Goal: Task Accomplishment & Management: Manage account settings

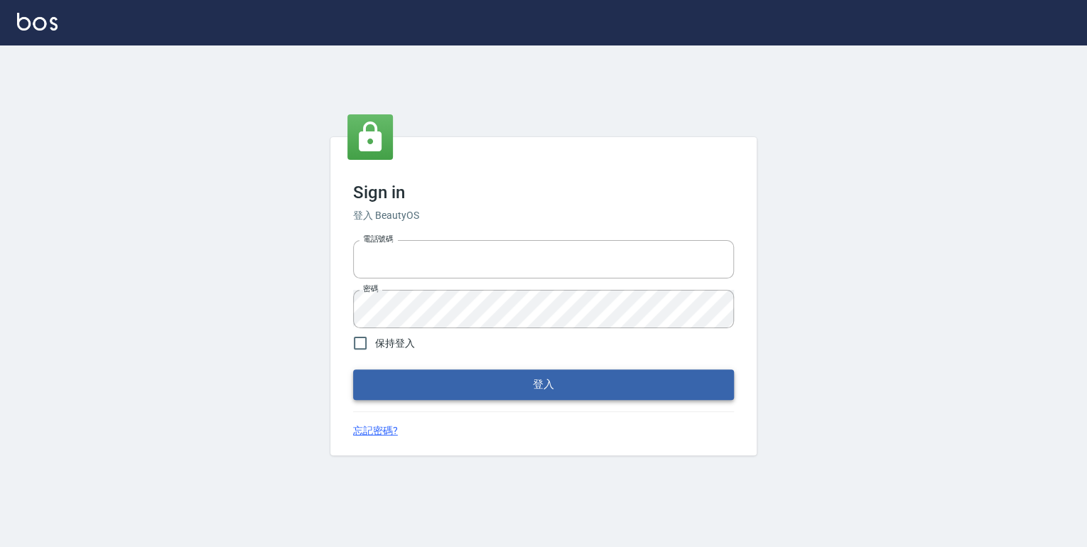
type input "0952331713"
click at [549, 382] on button "登入" at bounding box center [543, 385] width 381 height 30
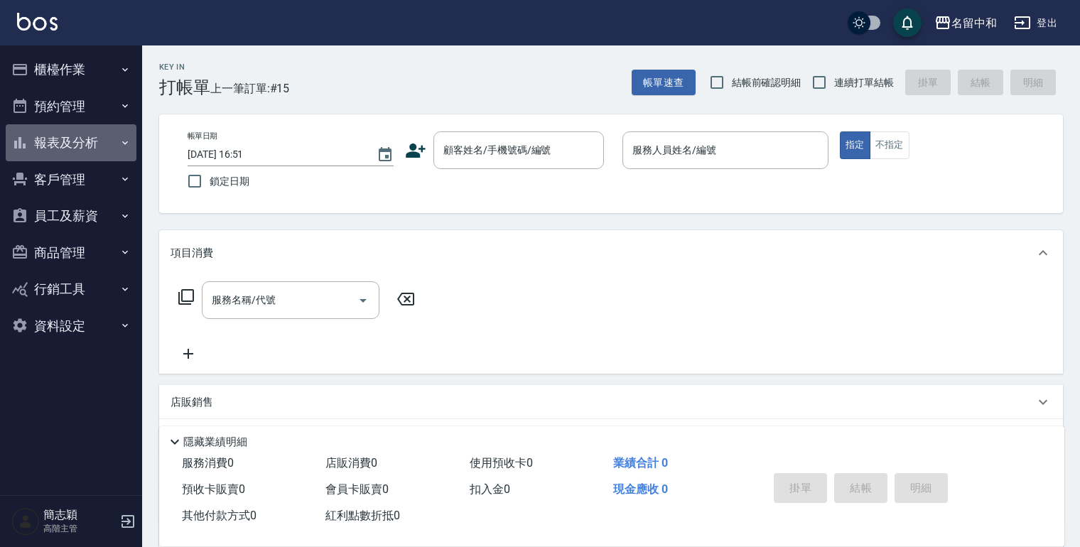
click at [127, 140] on icon "button" at bounding box center [124, 142] width 11 height 11
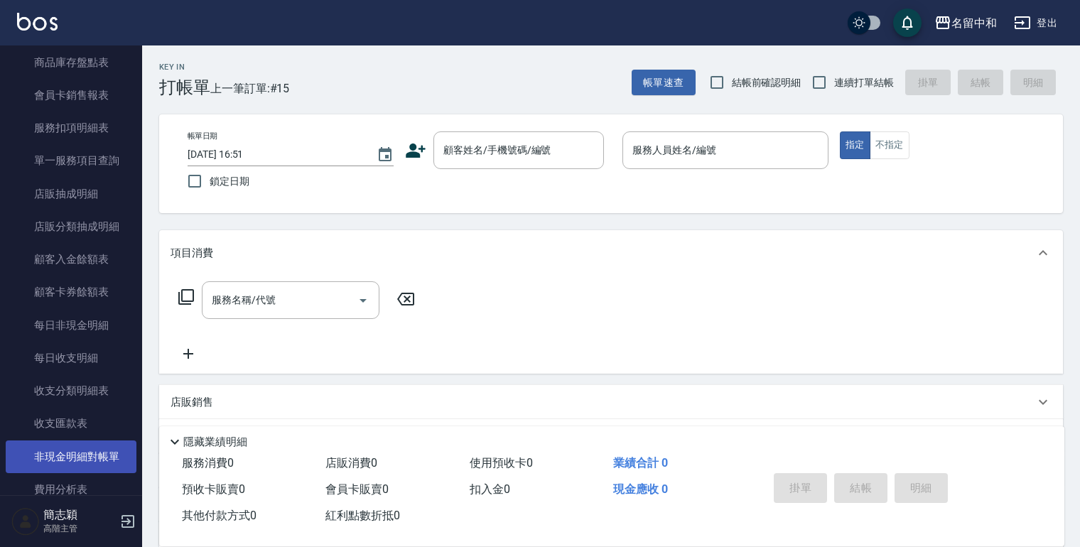
scroll to position [967, 0]
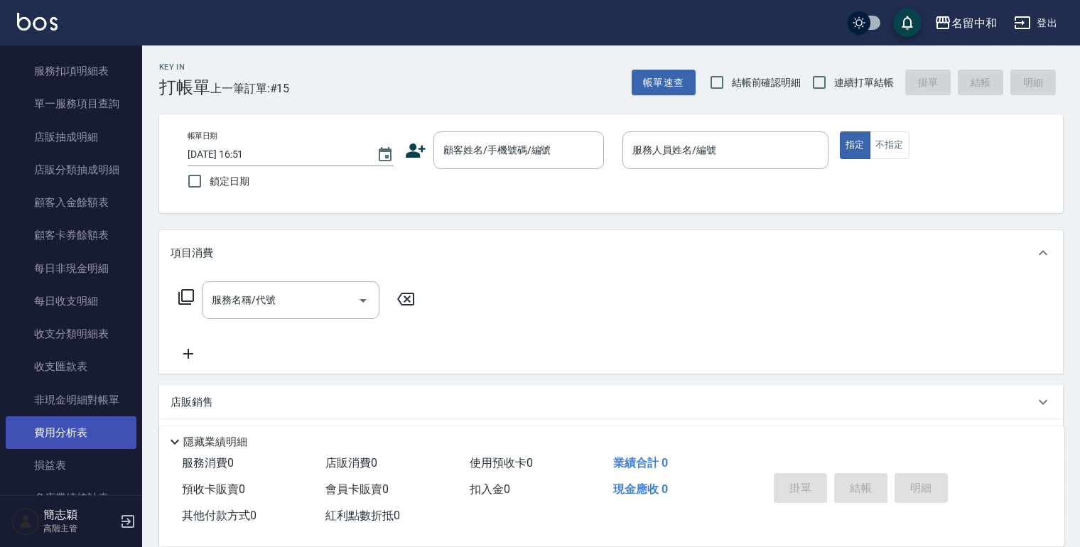
click at [58, 432] on link "費用分析表" at bounding box center [71, 432] width 131 height 33
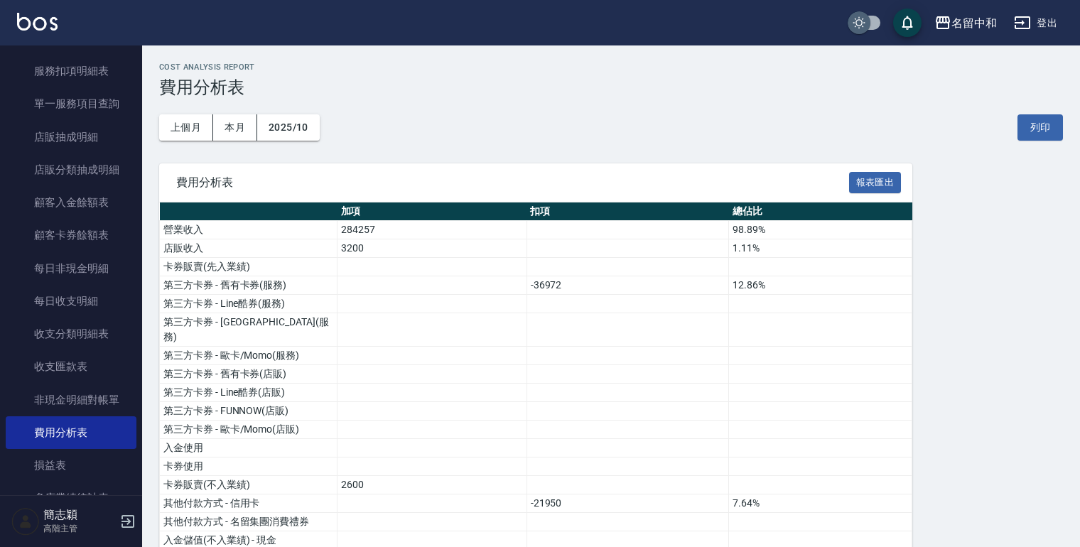
click at [863, 23] on input "checkbox" at bounding box center [859, 22] width 68 height 23
checkbox input "true"
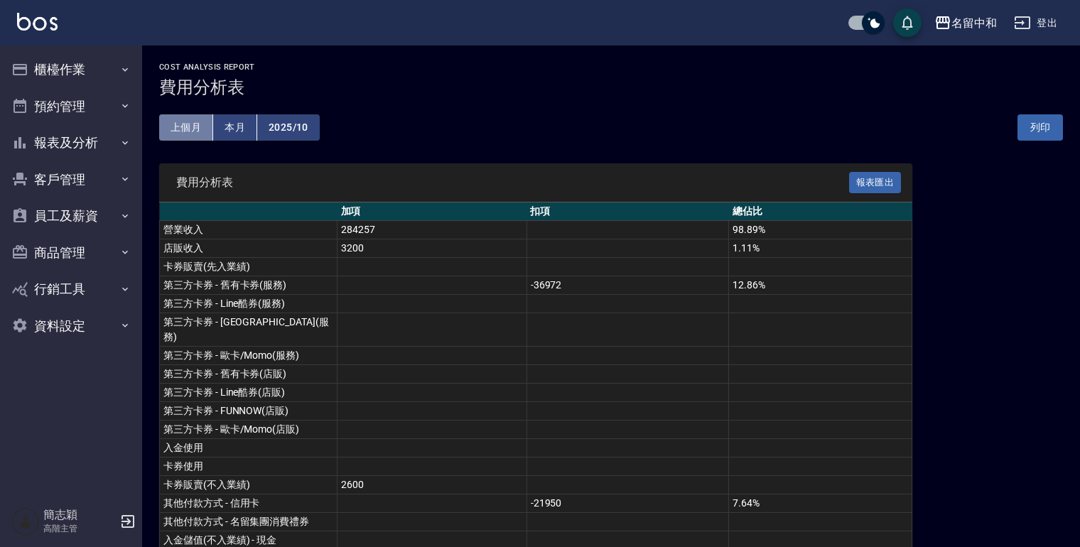
click at [192, 128] on button "上個月" at bounding box center [186, 127] width 54 height 26
click at [1037, 122] on button "列印" at bounding box center [1040, 127] width 45 height 26
click at [939, 23] on icon "button" at bounding box center [943, 22] width 14 height 13
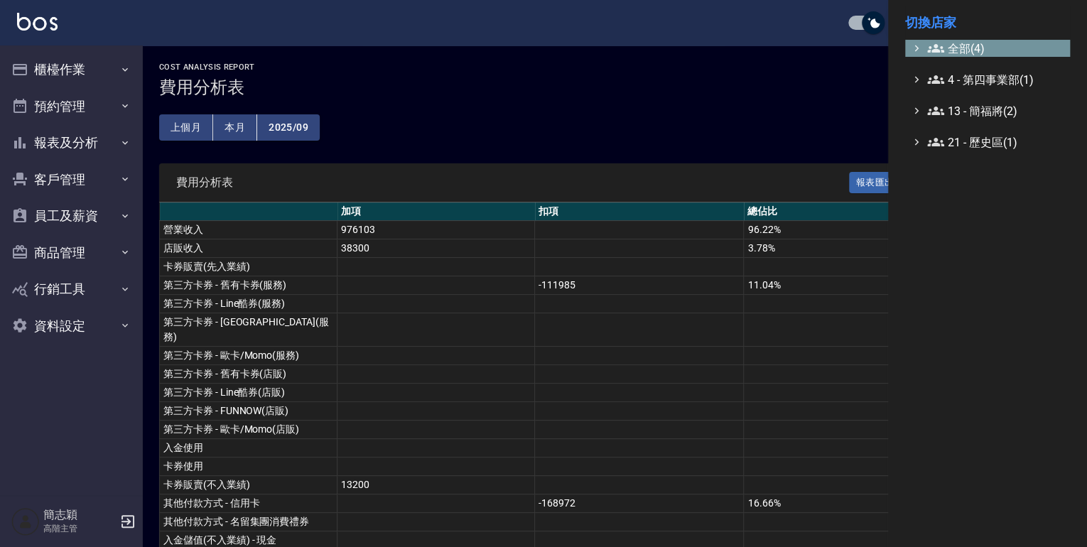
click at [927, 54] on icon at bounding box center [935, 48] width 17 height 17
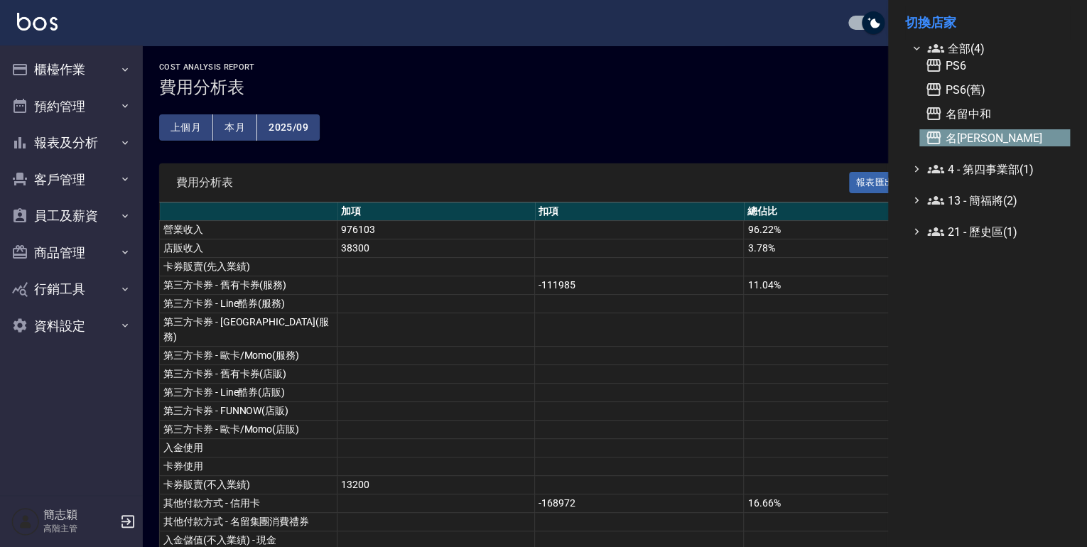
click at [931, 139] on icon at bounding box center [933, 137] width 17 height 17
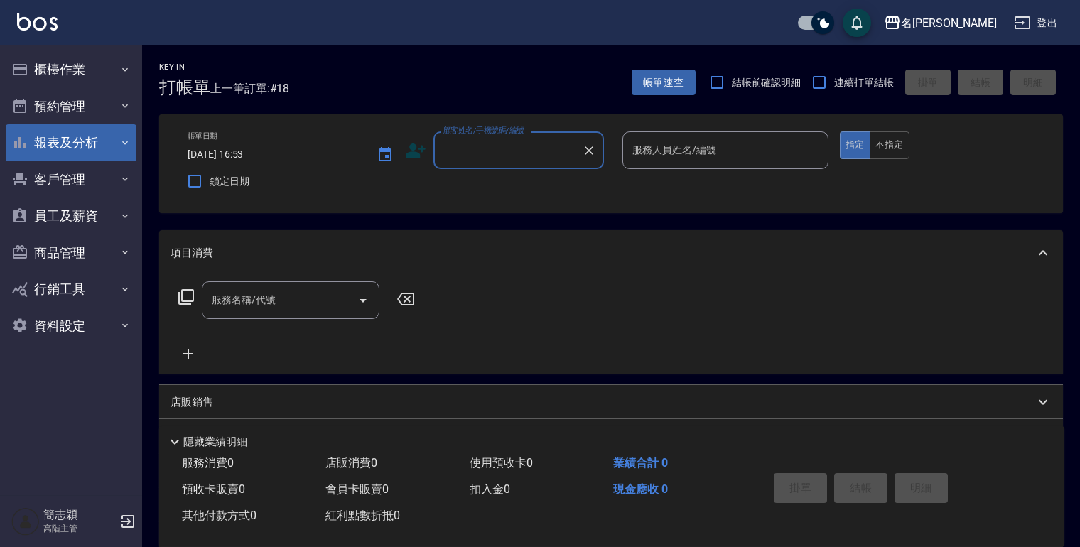
click at [120, 143] on icon "button" at bounding box center [124, 142] width 11 height 11
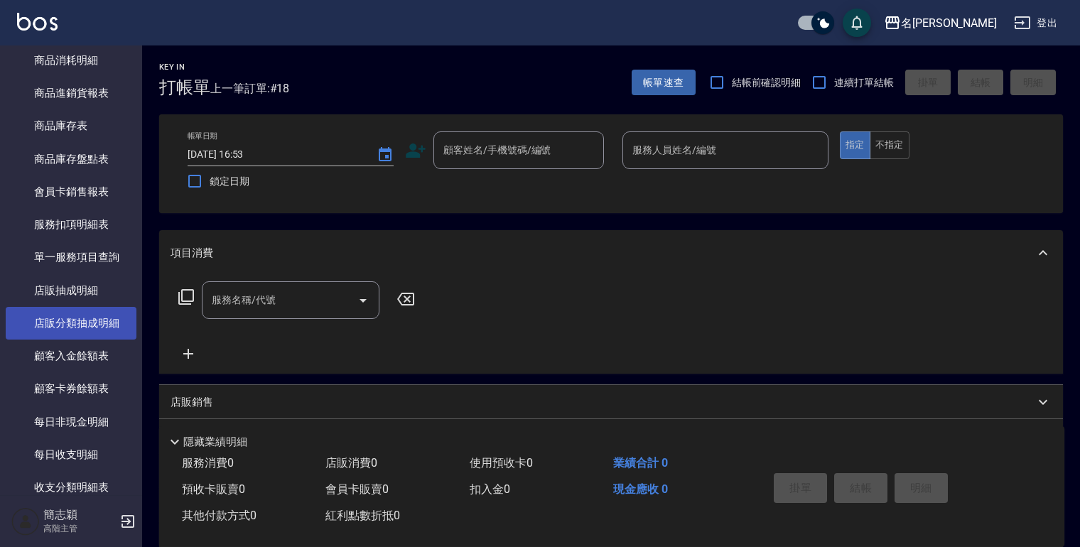
scroll to position [967, 0]
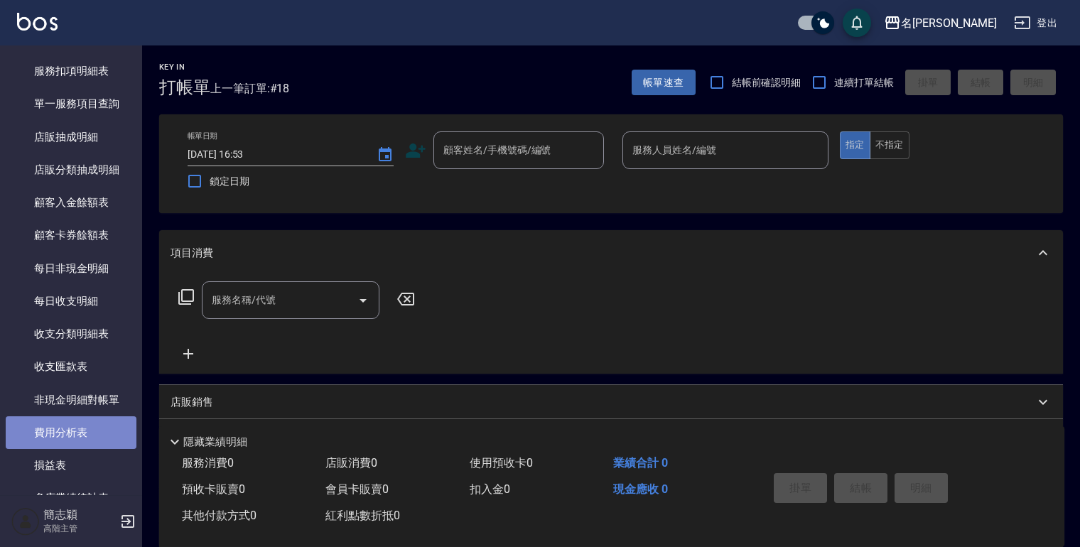
click at [75, 434] on link "費用分析表" at bounding box center [71, 432] width 131 height 33
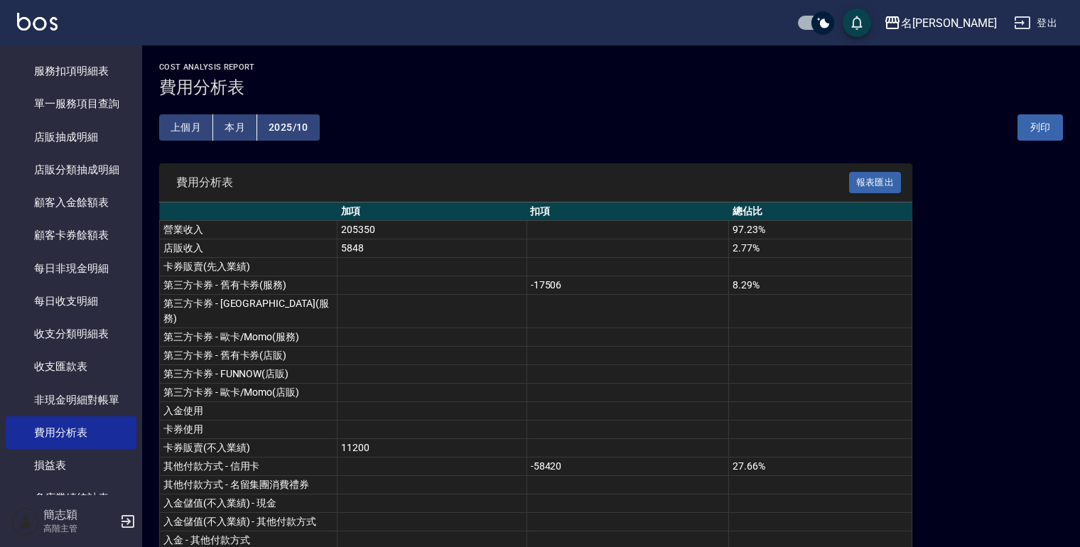
click at [163, 119] on button "上個月" at bounding box center [186, 127] width 54 height 26
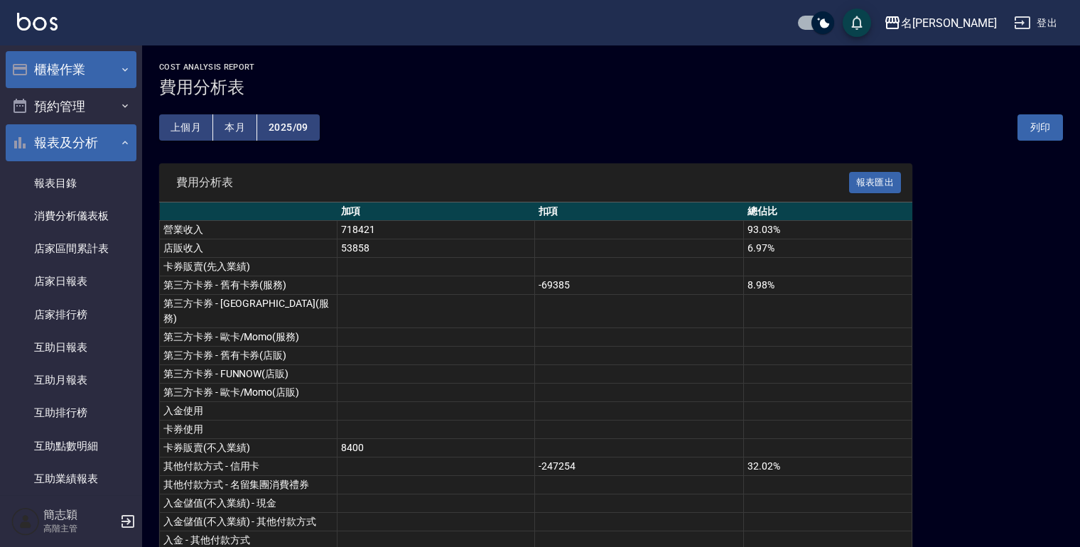
click at [119, 68] on icon "button" at bounding box center [124, 69] width 11 height 11
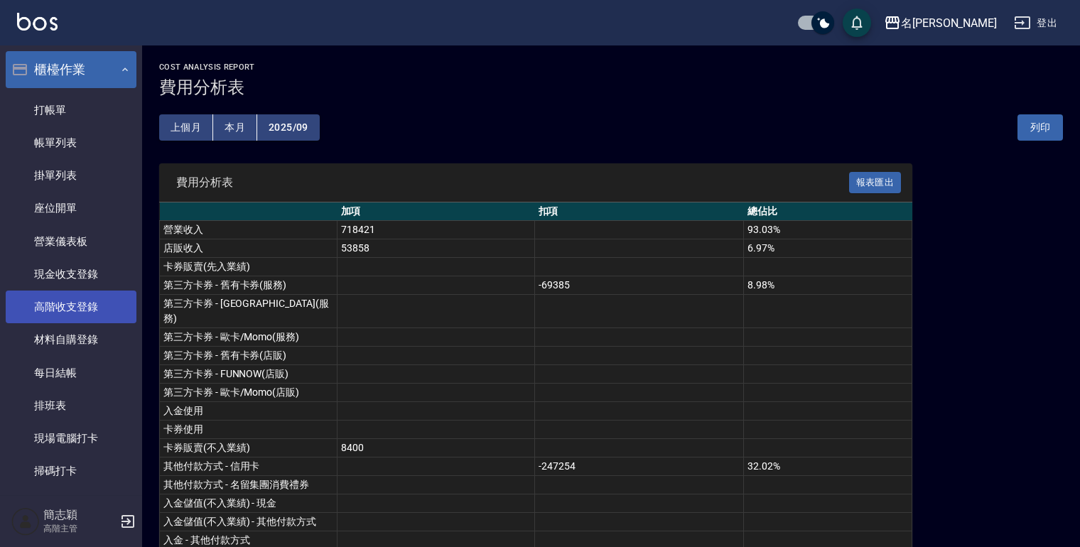
click at [77, 306] on link "高階收支登錄" at bounding box center [71, 307] width 131 height 33
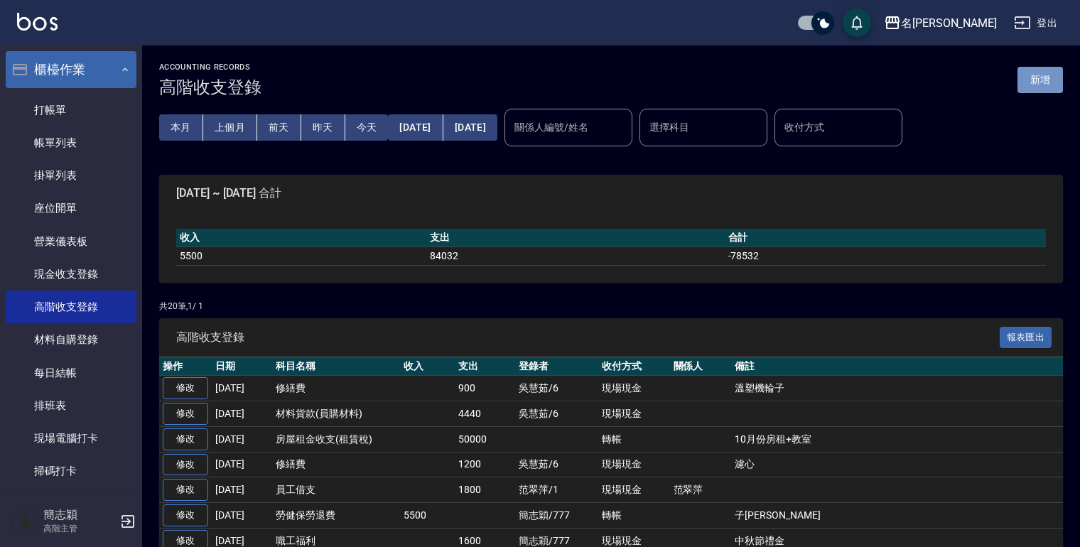
click at [1037, 82] on button "新增" at bounding box center [1040, 80] width 45 height 26
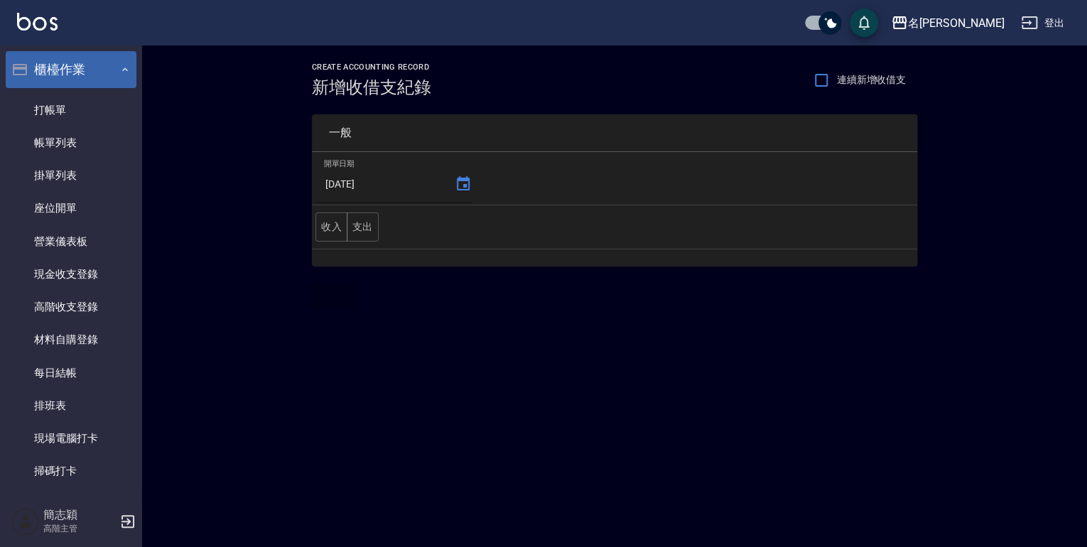
click at [462, 185] on icon at bounding box center [463, 183] width 13 height 14
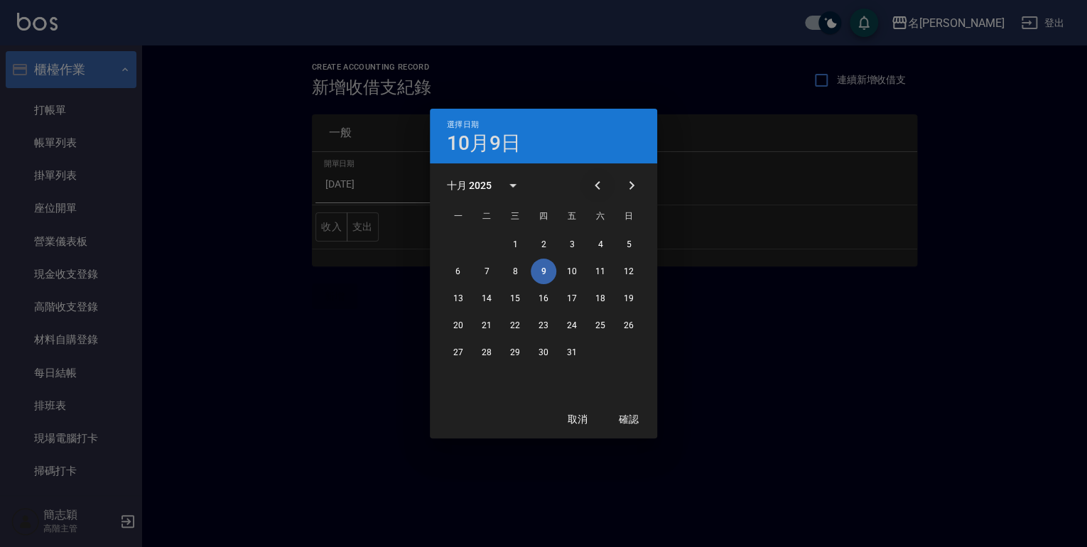
click at [593, 185] on icon "Previous month" at bounding box center [597, 185] width 17 height 17
click at [485, 348] on button "30" at bounding box center [487, 353] width 26 height 26
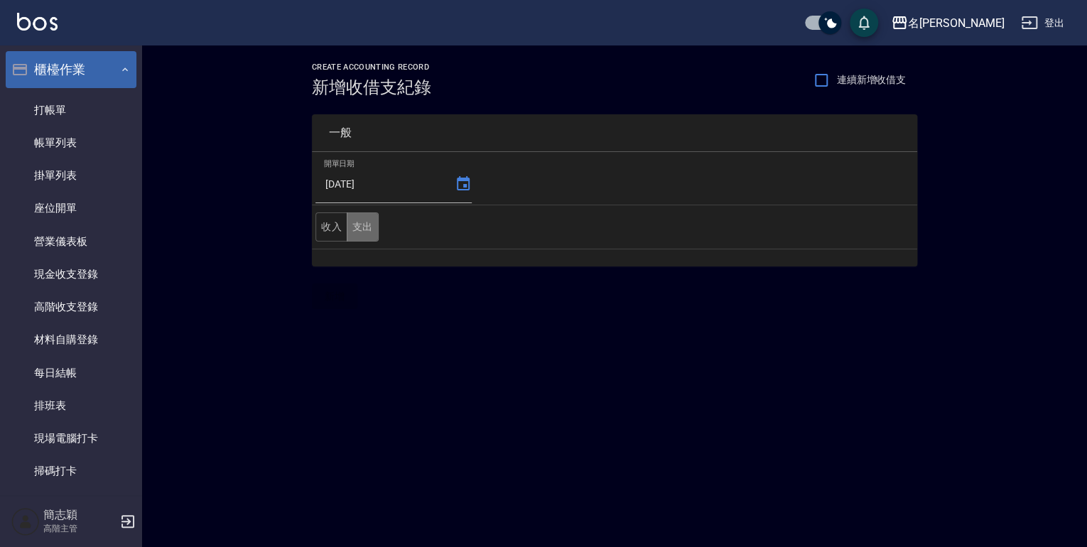
click at [354, 227] on button "支出" at bounding box center [363, 226] width 32 height 29
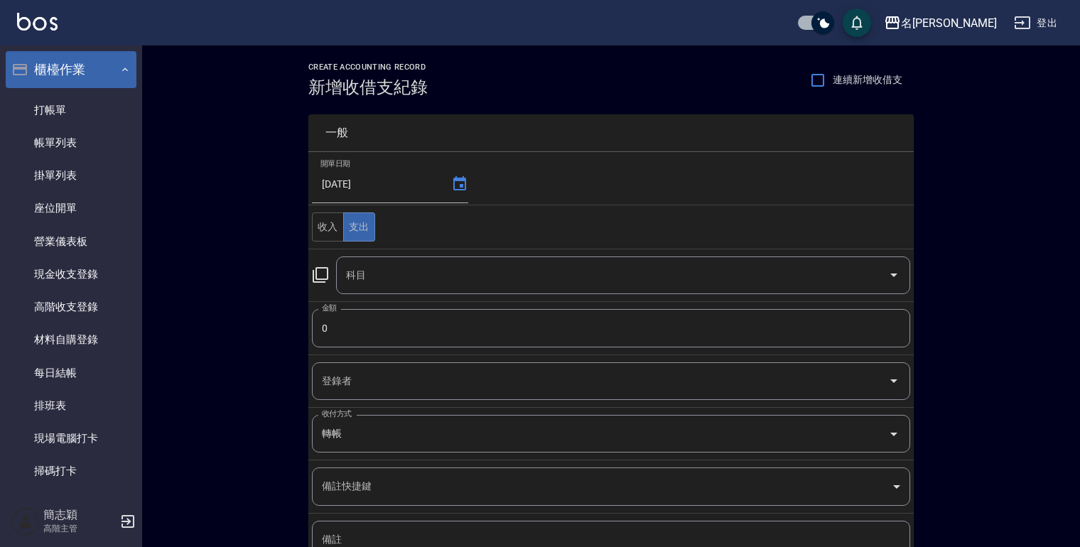
click at [318, 272] on icon at bounding box center [320, 275] width 17 height 17
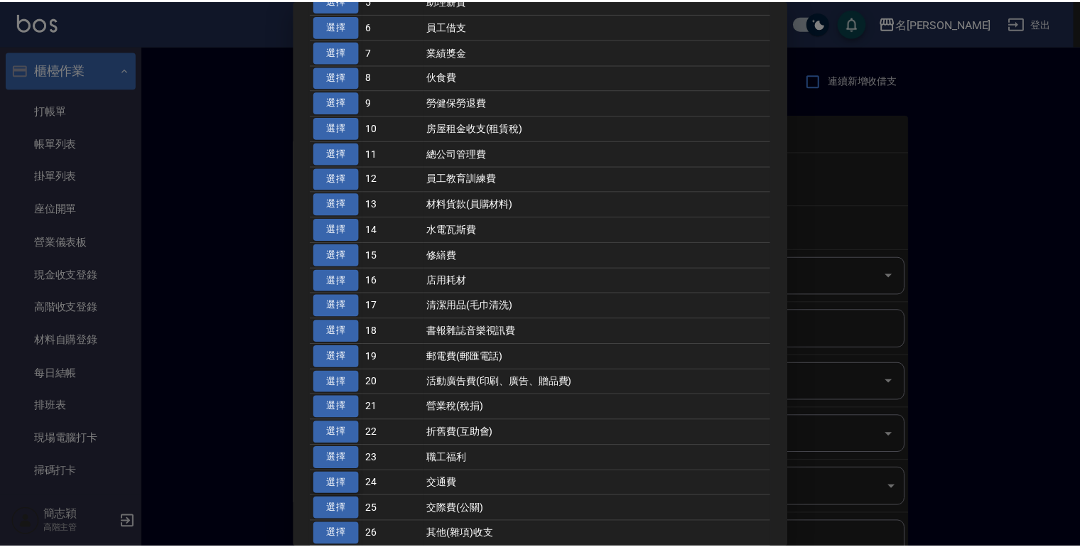
scroll to position [227, 0]
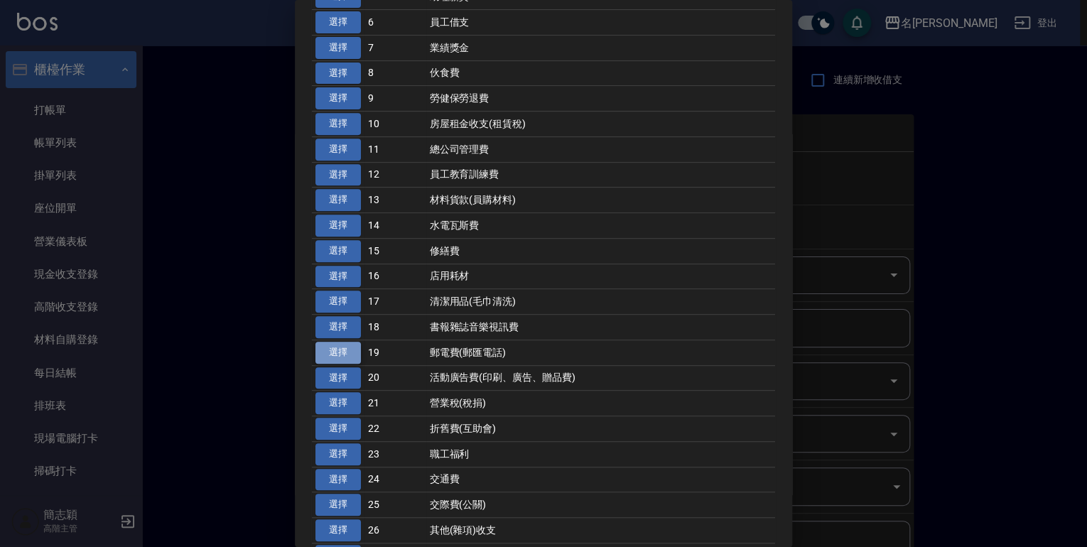
click at [339, 350] on button "選擇" at bounding box center [338, 353] width 45 height 22
type input "19 郵電費(郵匯電話)"
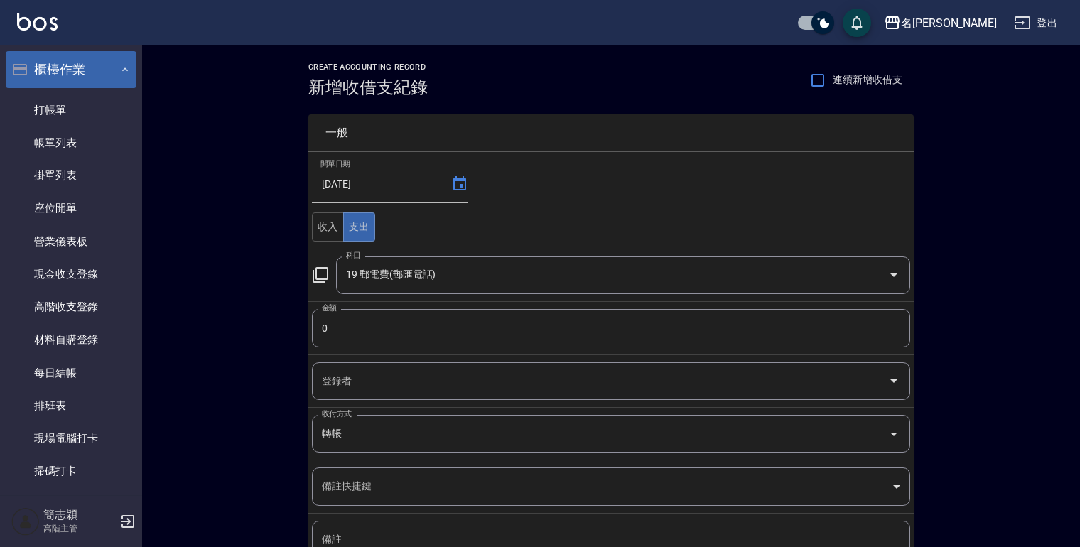
click at [322, 330] on input "0" at bounding box center [611, 328] width 598 height 38
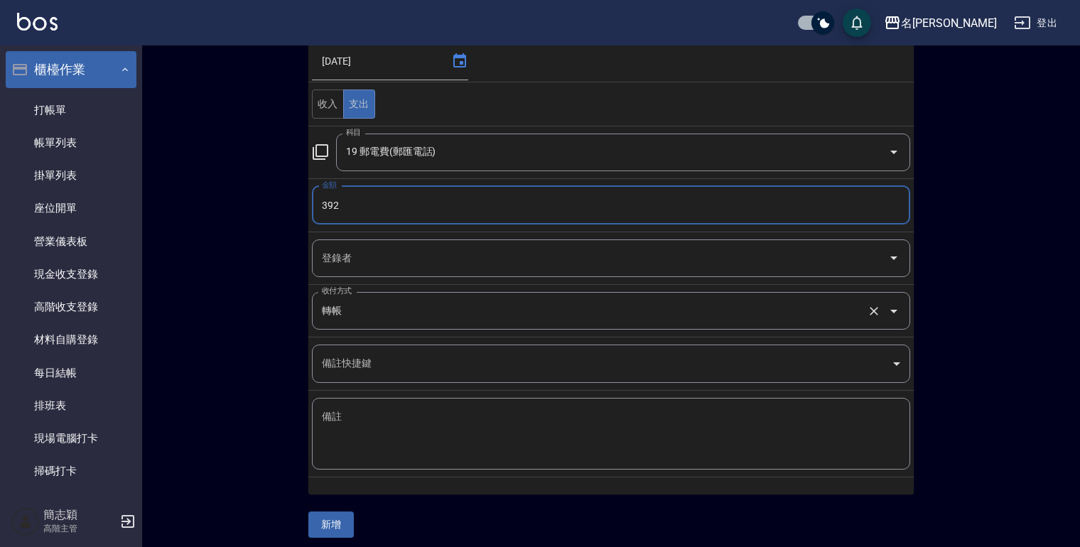
scroll to position [129, 0]
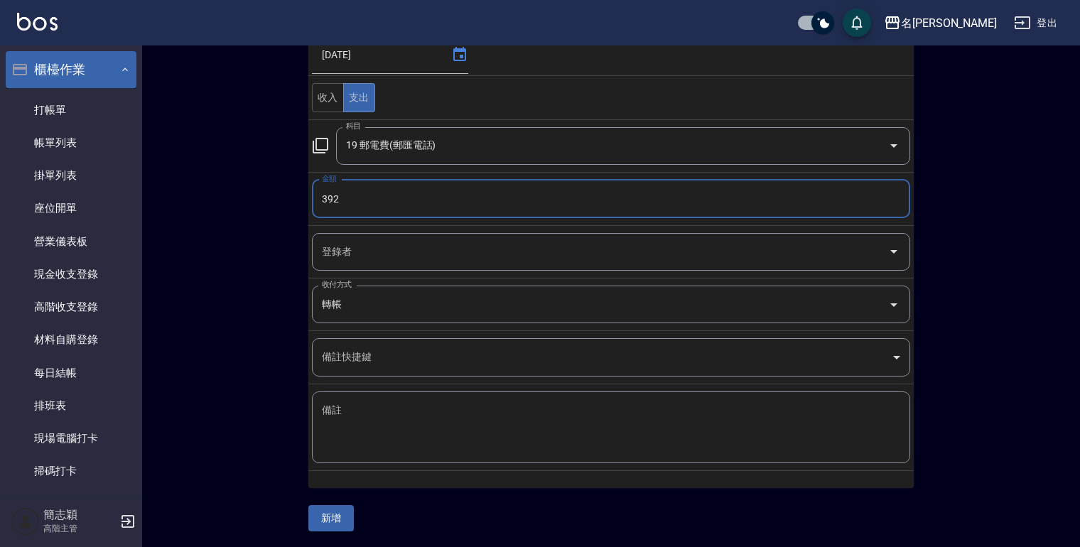
type input "392"
click at [333, 431] on textarea "備註" at bounding box center [611, 428] width 578 height 48
type textarea "89255331"
click at [333, 523] on button "新增" at bounding box center [330, 518] width 45 height 26
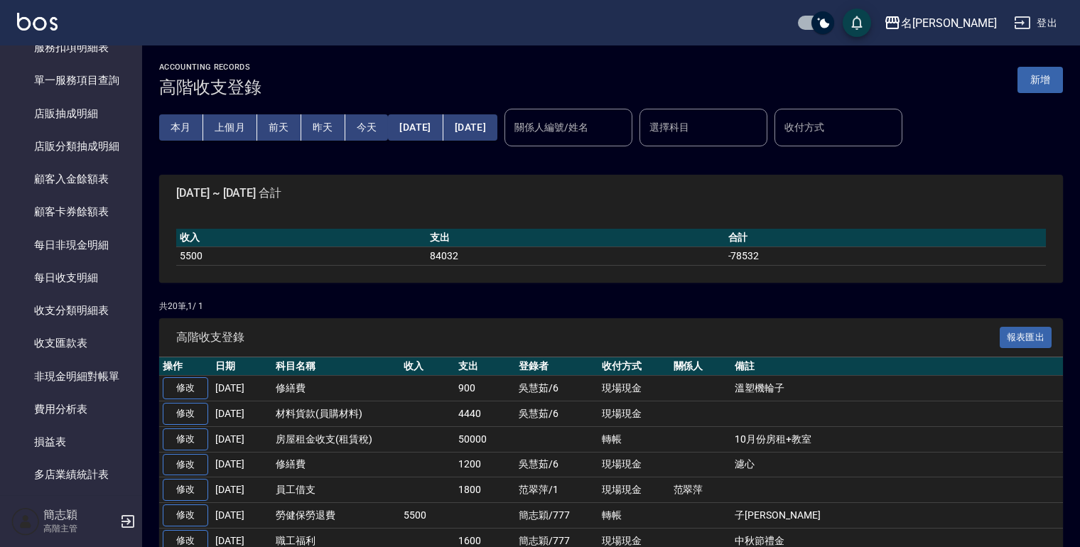
scroll to position [1421, 0]
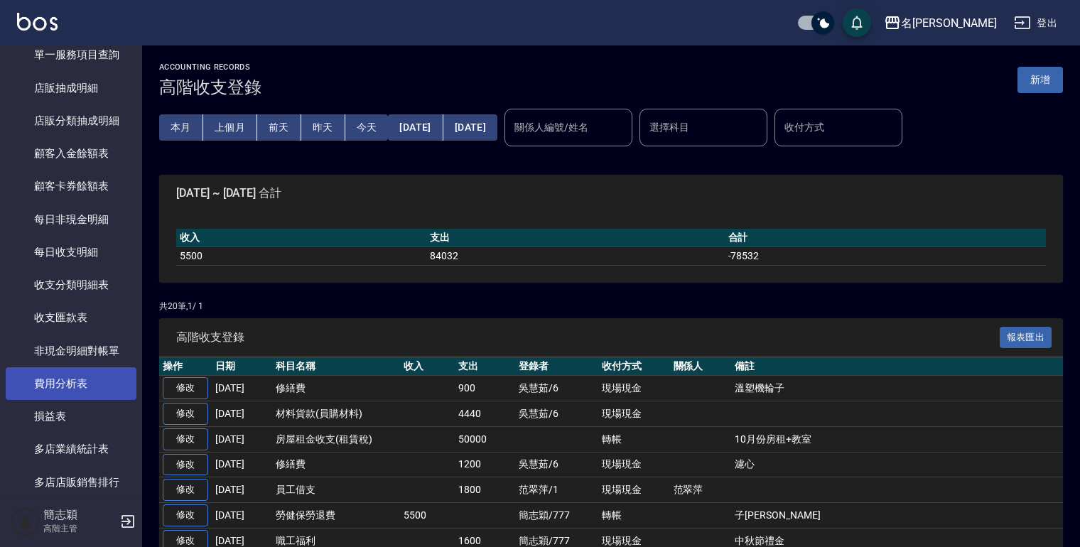
click at [77, 387] on link "費用分析表" at bounding box center [71, 383] width 131 height 33
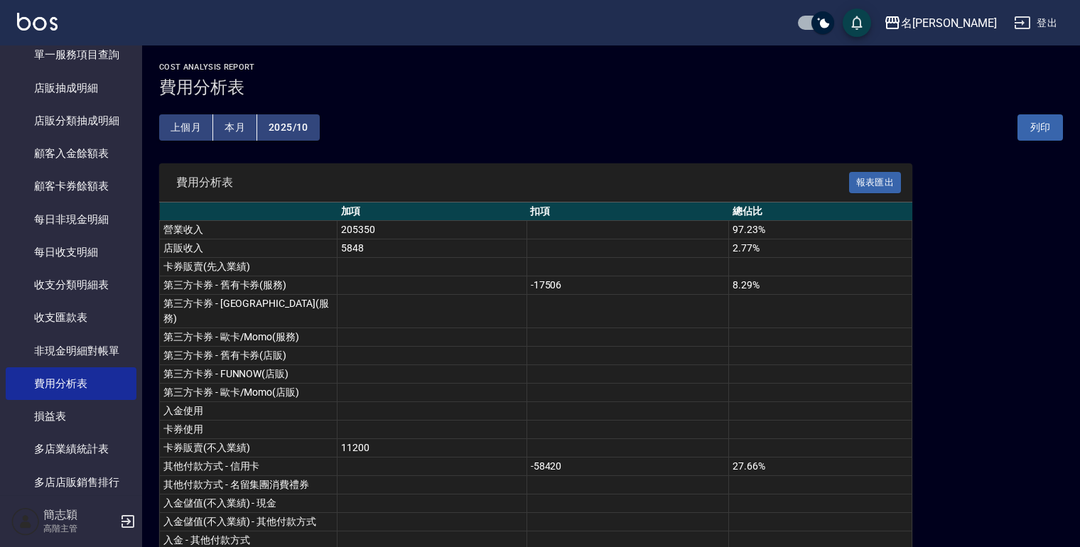
click at [182, 134] on button "上個月" at bounding box center [186, 127] width 54 height 26
click at [1027, 125] on button "列印" at bounding box center [1040, 127] width 45 height 26
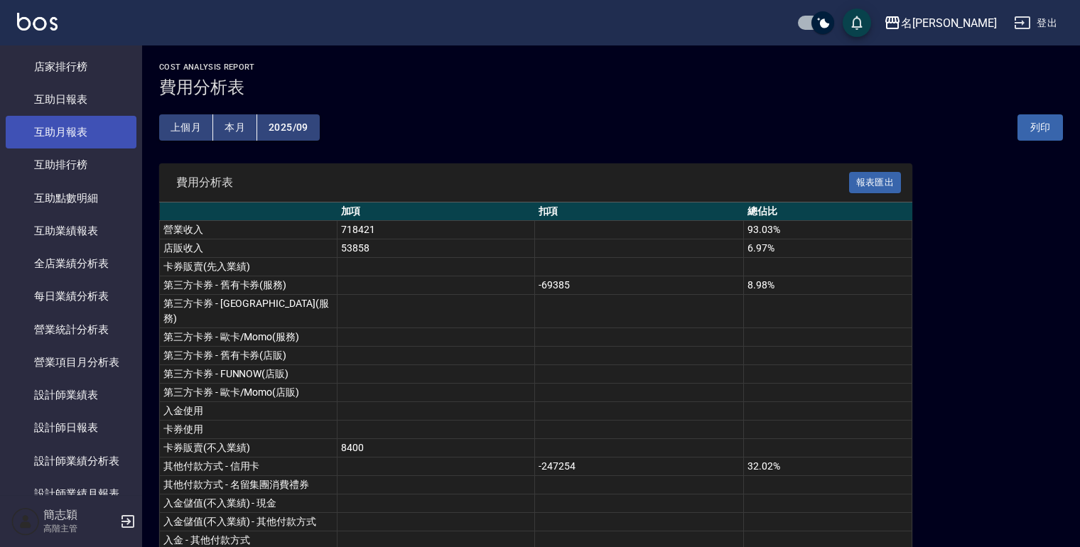
scroll to position [512, 0]
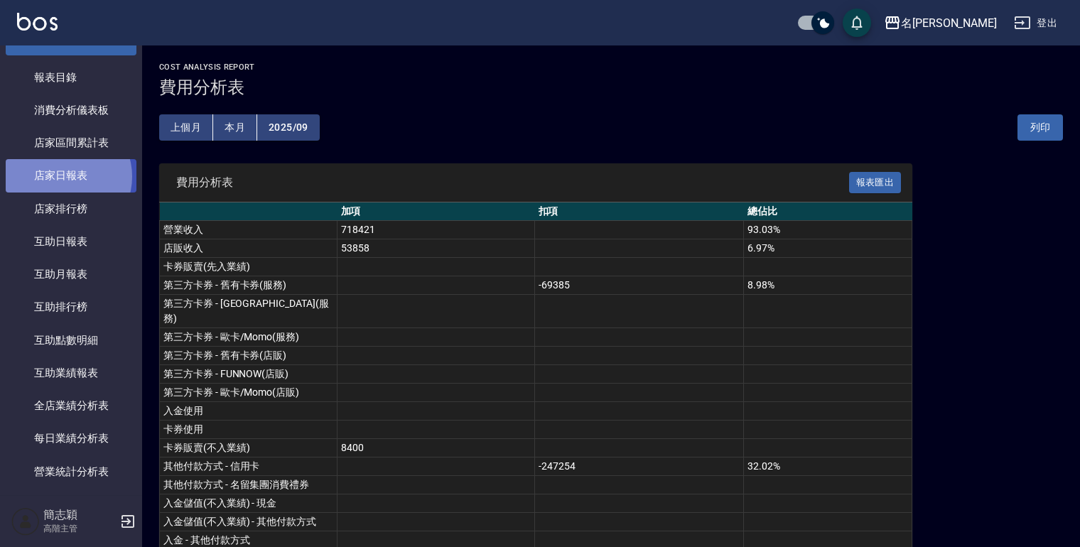
click at [66, 176] on link "店家日報表" at bounding box center [71, 175] width 131 height 33
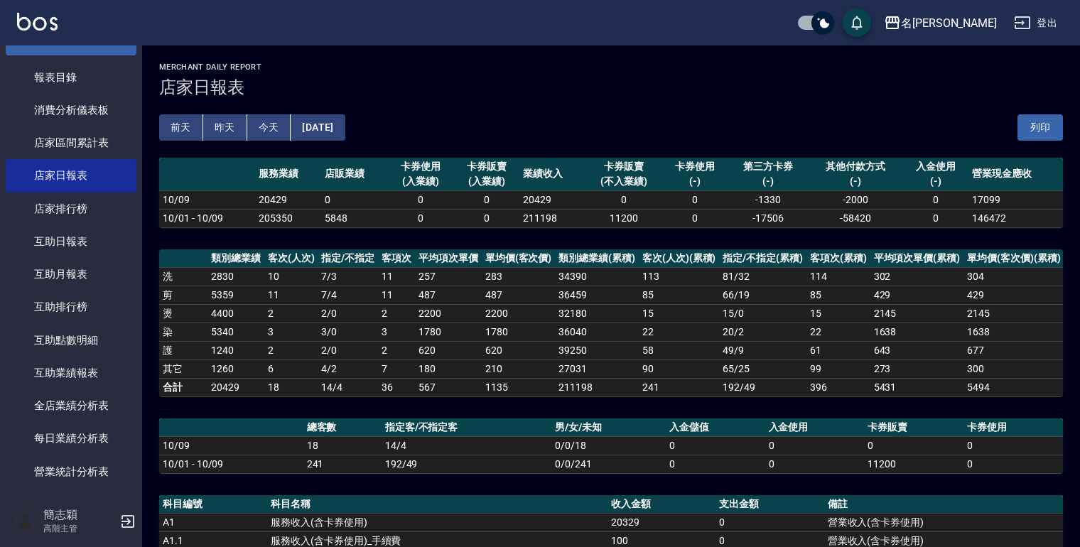
click at [857, 20] on input "checkbox" at bounding box center [823, 22] width 68 height 23
checkbox input "false"
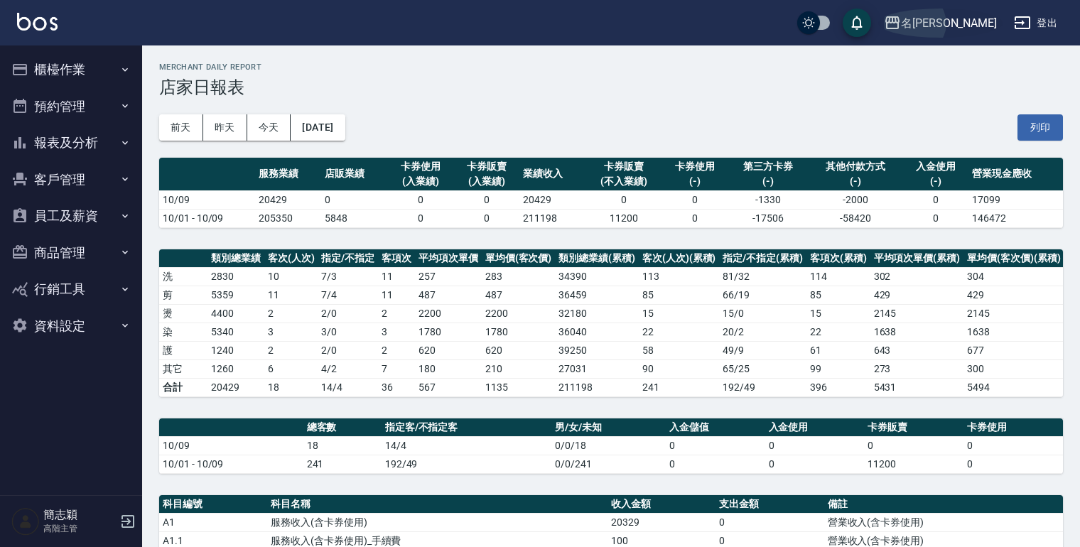
click at [900, 19] on icon "button" at bounding box center [893, 22] width 14 height 13
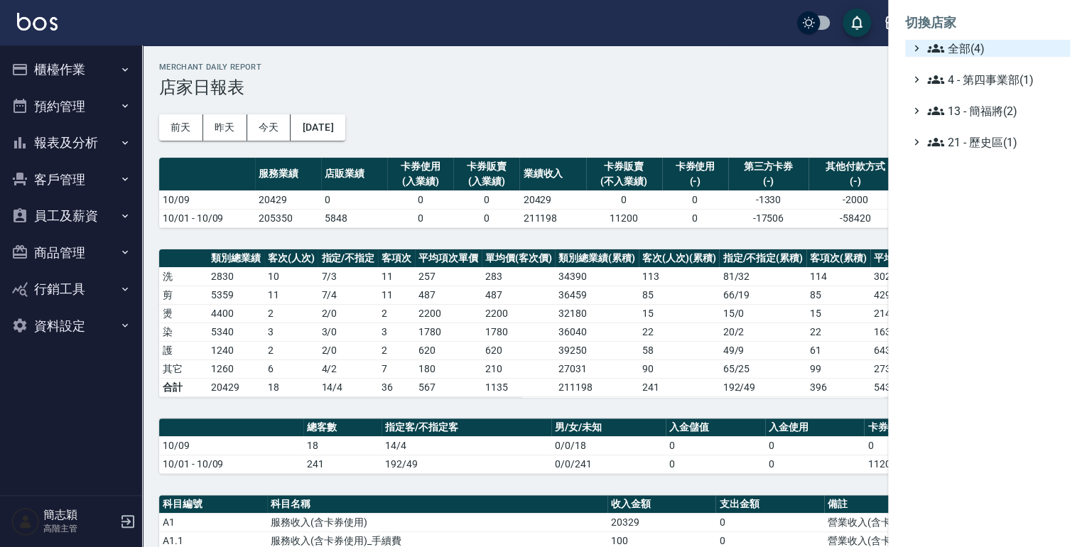
click at [932, 50] on icon at bounding box center [935, 48] width 17 height 9
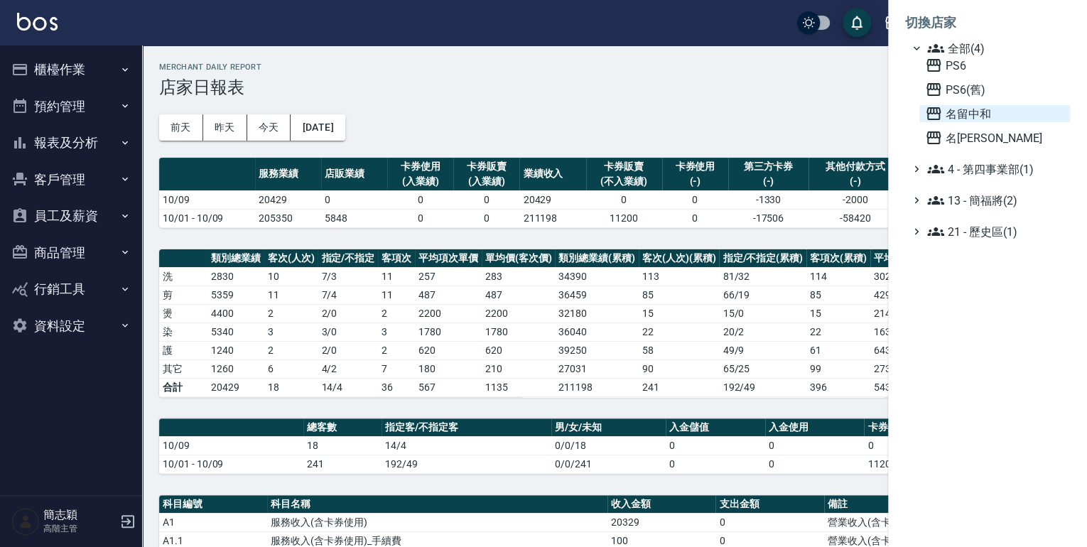
click at [928, 108] on icon at bounding box center [934, 113] width 14 height 13
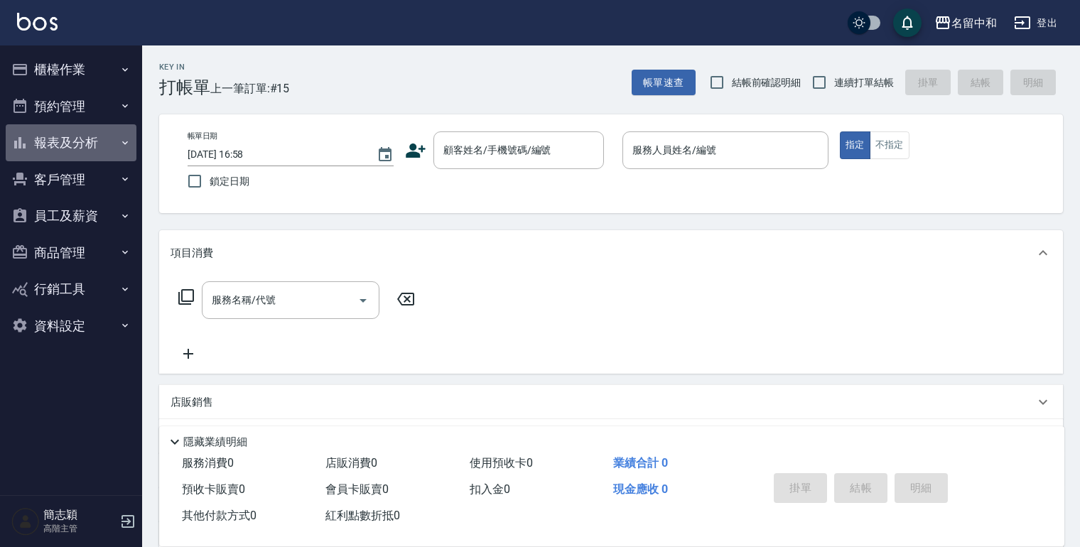
click at [120, 140] on icon "button" at bounding box center [124, 142] width 11 height 11
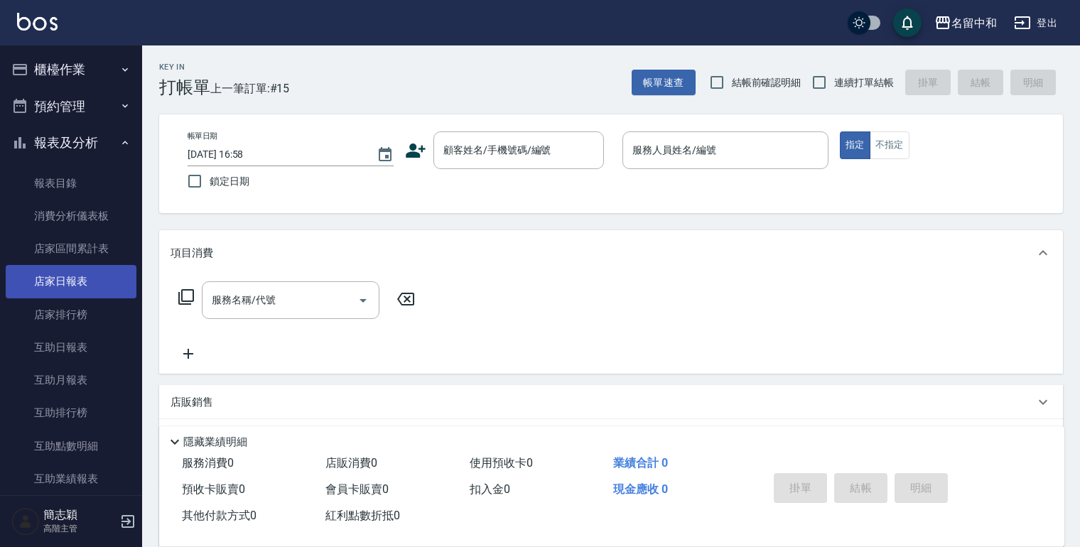
click at [63, 284] on link "店家日報表" at bounding box center [71, 281] width 131 height 33
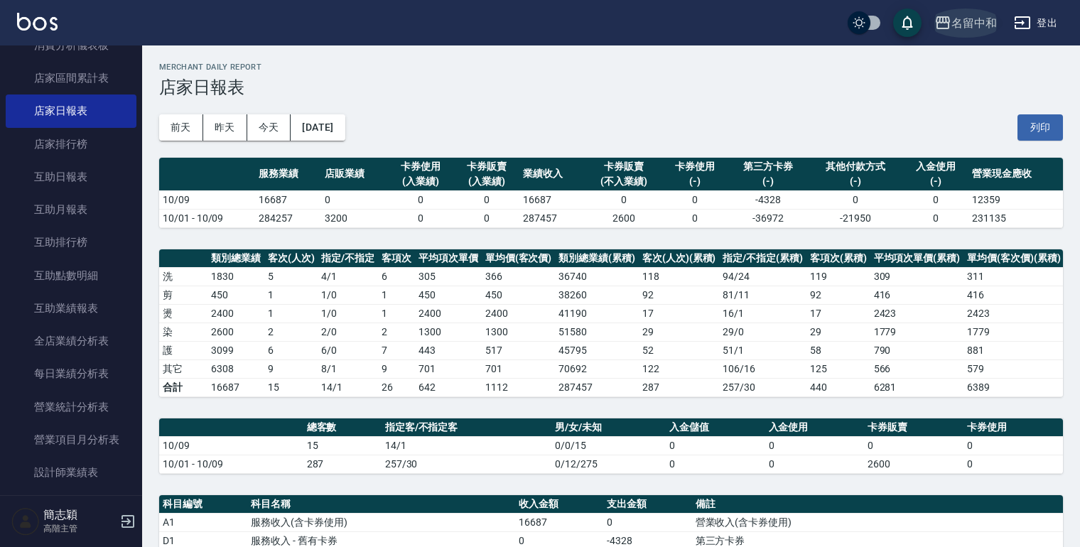
click at [937, 16] on icon "button" at bounding box center [943, 22] width 17 height 17
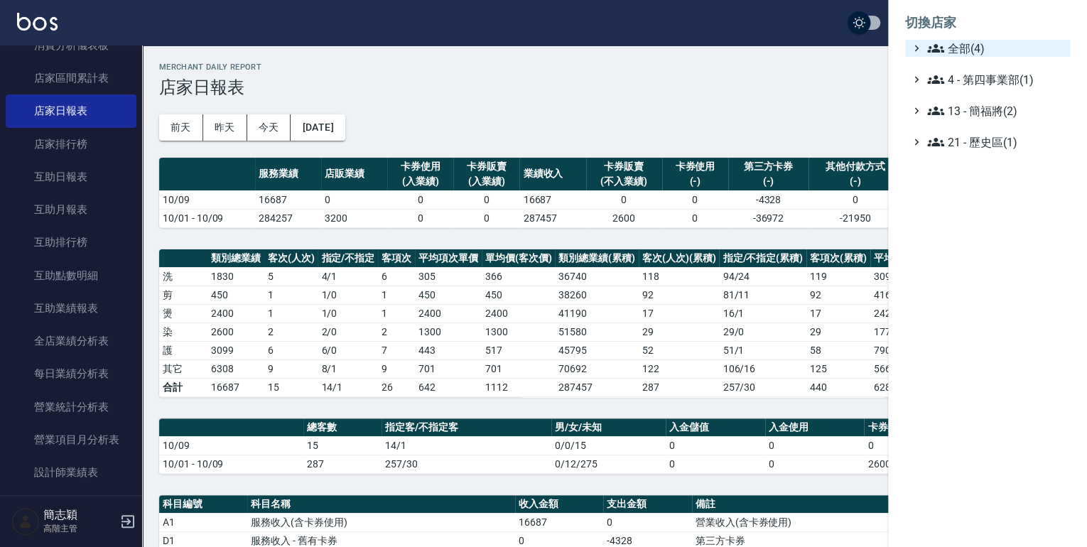
click at [926, 41] on div "全部(4)" at bounding box center [995, 48] width 140 height 17
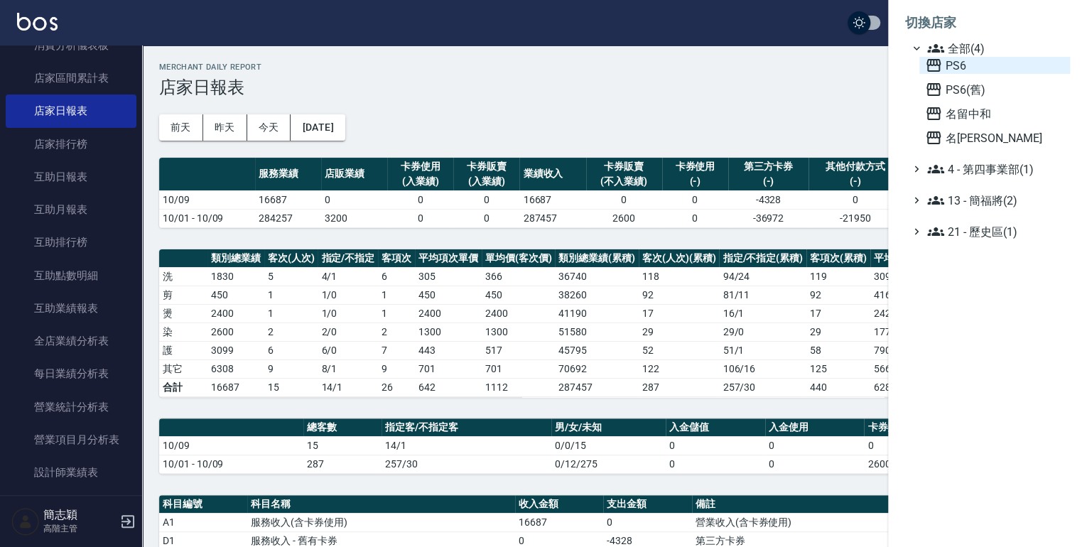
click at [935, 63] on icon at bounding box center [933, 65] width 17 height 17
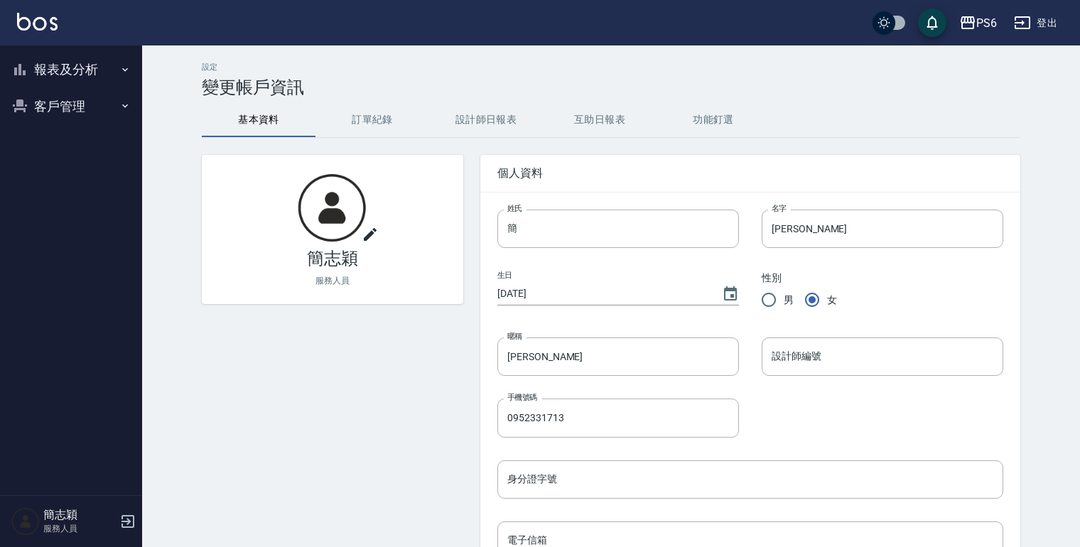
click at [124, 68] on icon "button" at bounding box center [124, 69] width 11 height 11
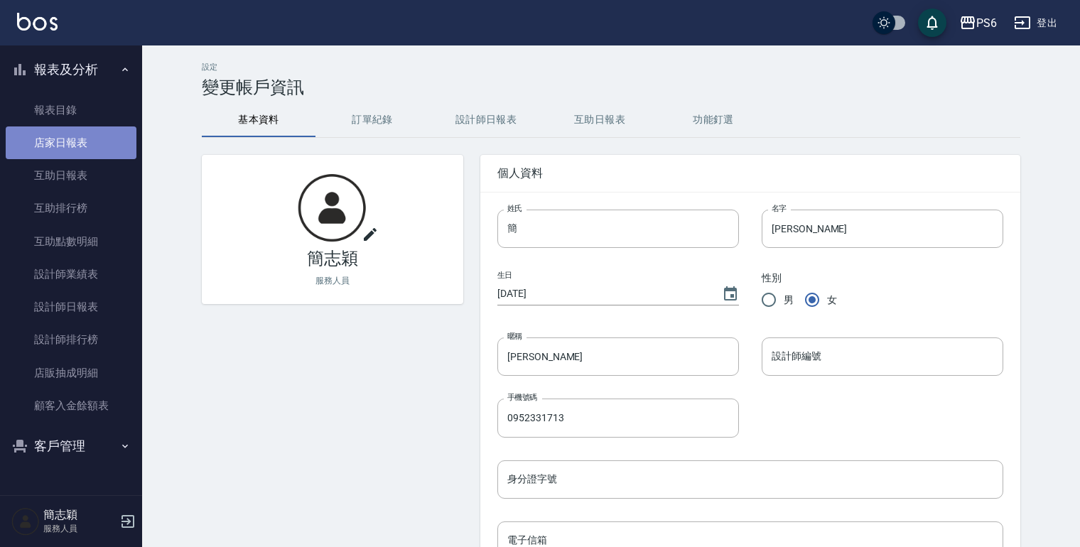
click at [70, 139] on link "店家日報表" at bounding box center [71, 143] width 131 height 33
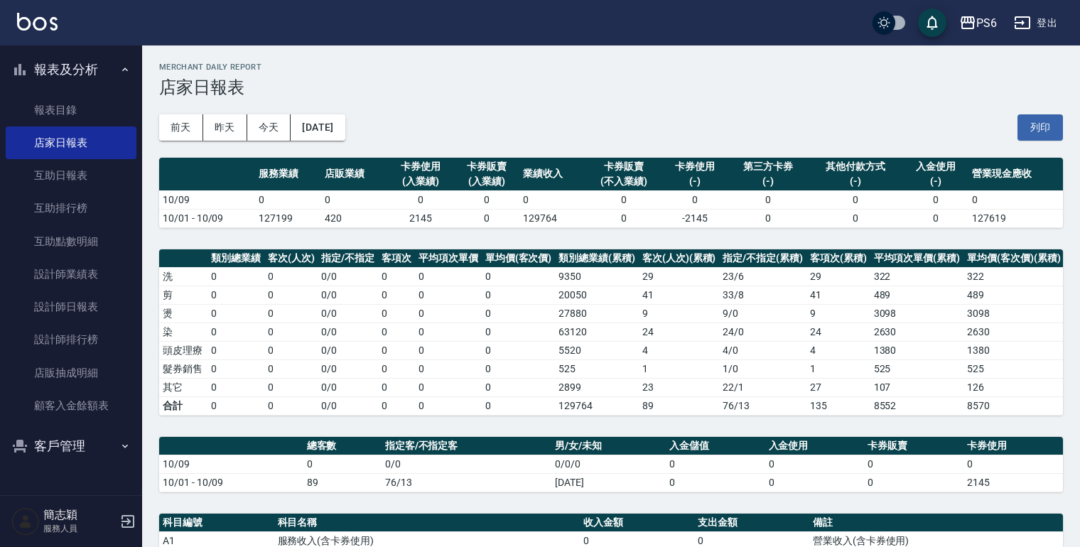
click at [1038, 18] on button "登出" at bounding box center [1035, 23] width 55 height 26
